Goal: Information Seeking & Learning: Understand process/instructions

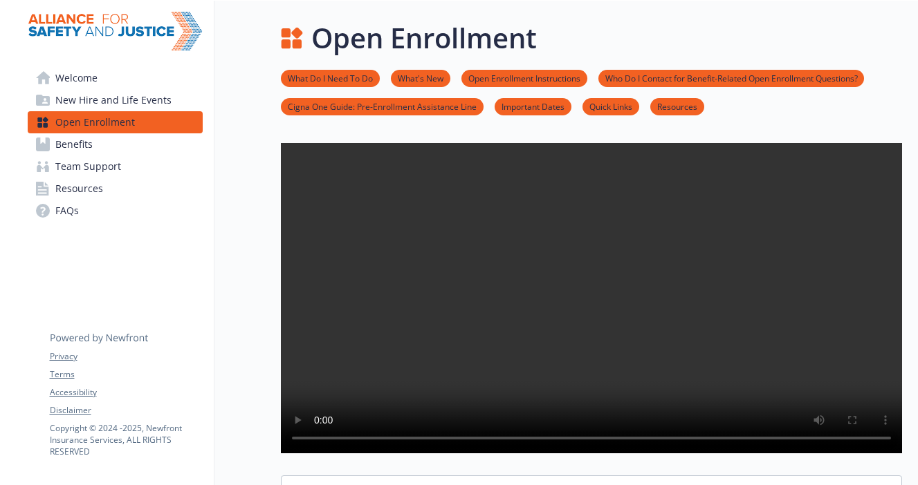
scroll to position [18, 0]
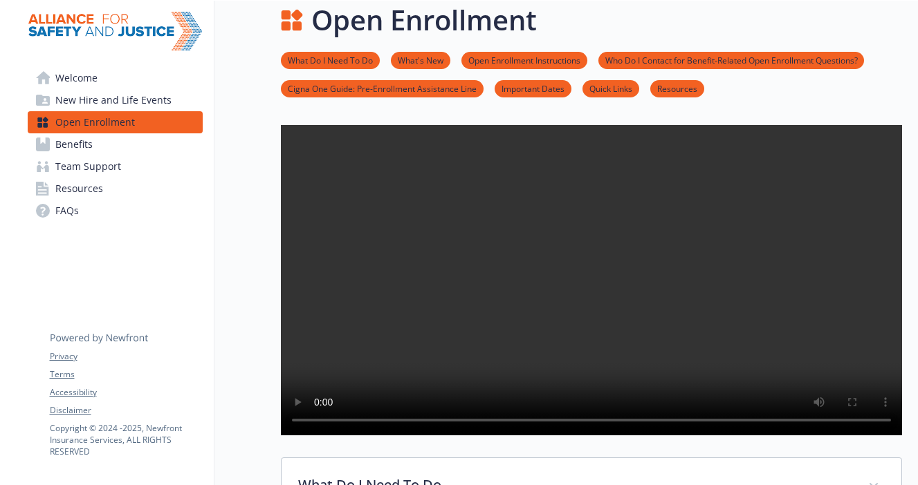
click at [566, 317] on video at bounding box center [591, 280] width 621 height 310
click at [513, 64] on link "Open Enrollment Instructions" at bounding box center [524, 59] width 126 height 13
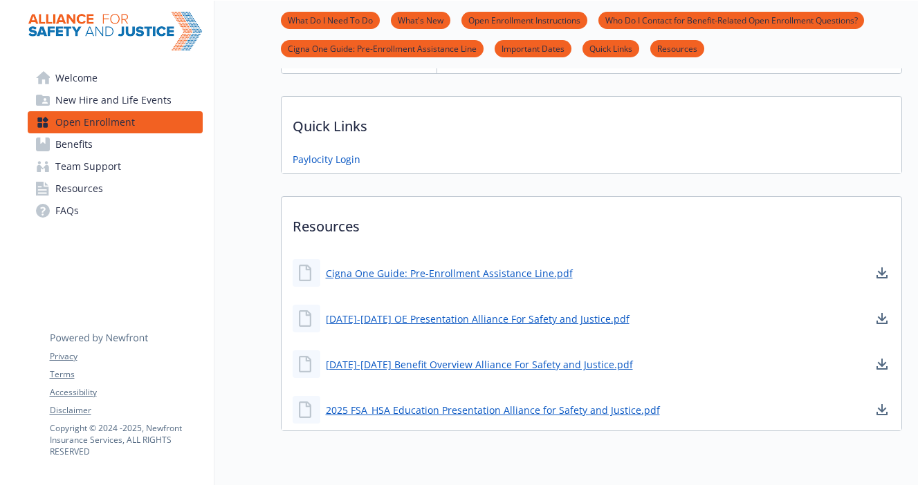
scroll to position [1209, 0]
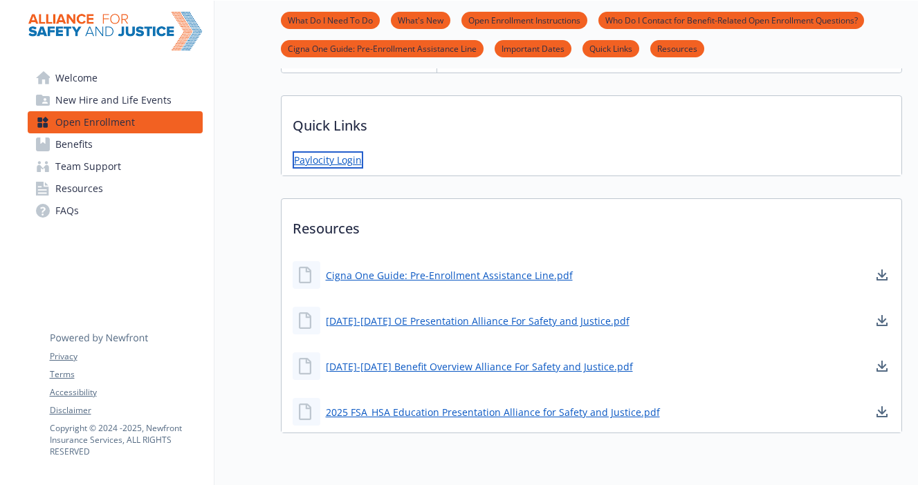
click at [339, 169] on link "Paylocity Login" at bounding box center [327, 159] width 71 height 17
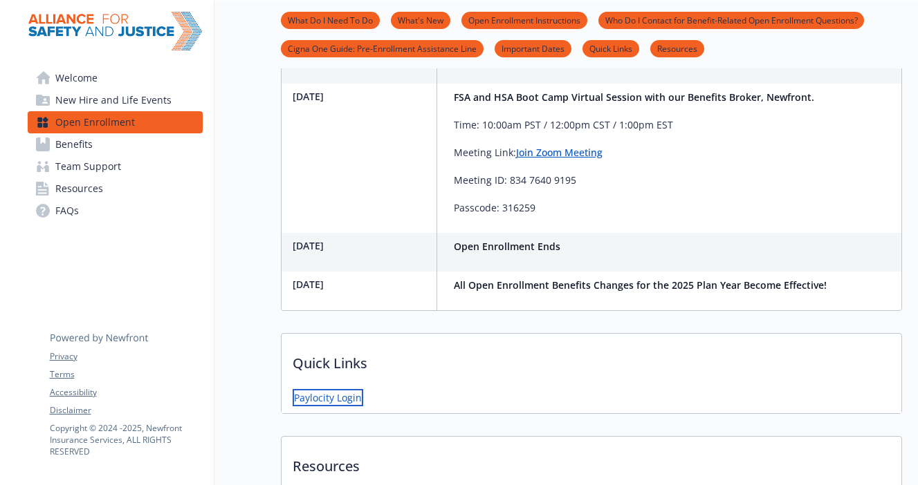
scroll to position [953, 0]
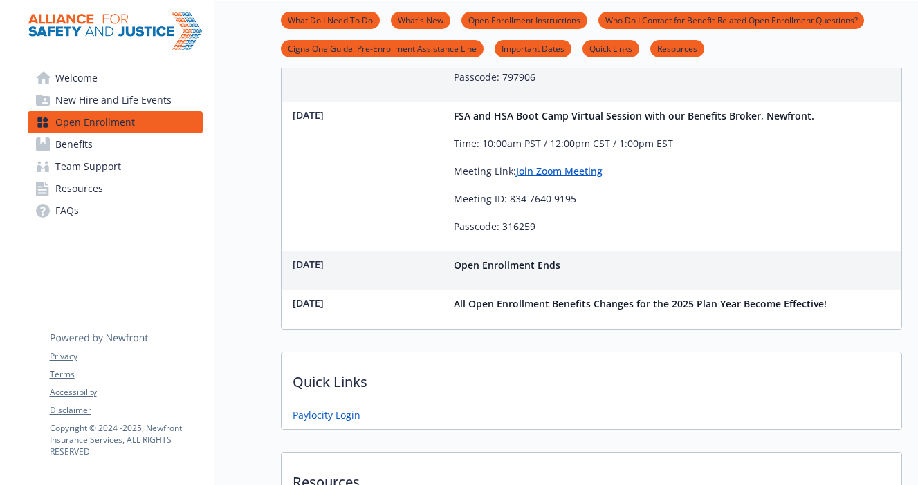
click at [485, 20] on link "Open Enrollment Instructions" at bounding box center [524, 19] width 126 height 13
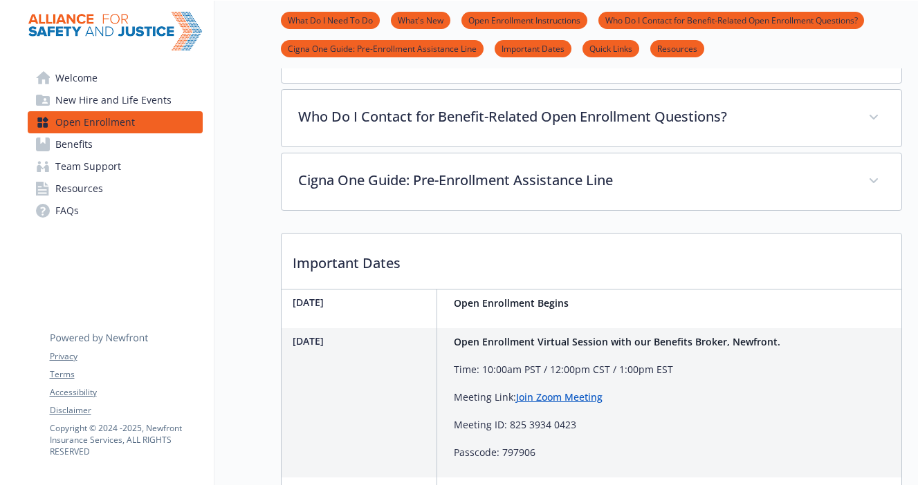
scroll to position [570, 0]
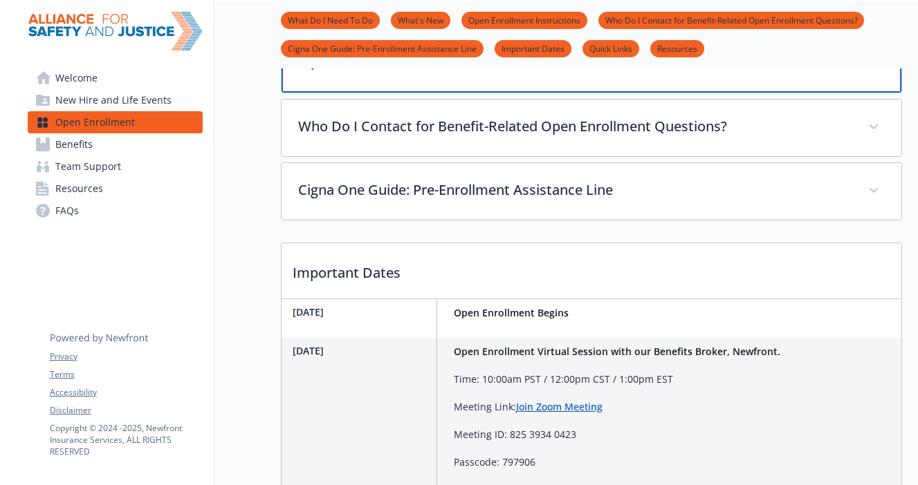
click at [409, 72] on p "Open Enrollment Instructions" at bounding box center [574, 61] width 550 height 21
